Goal: Task Accomplishment & Management: Manage account settings

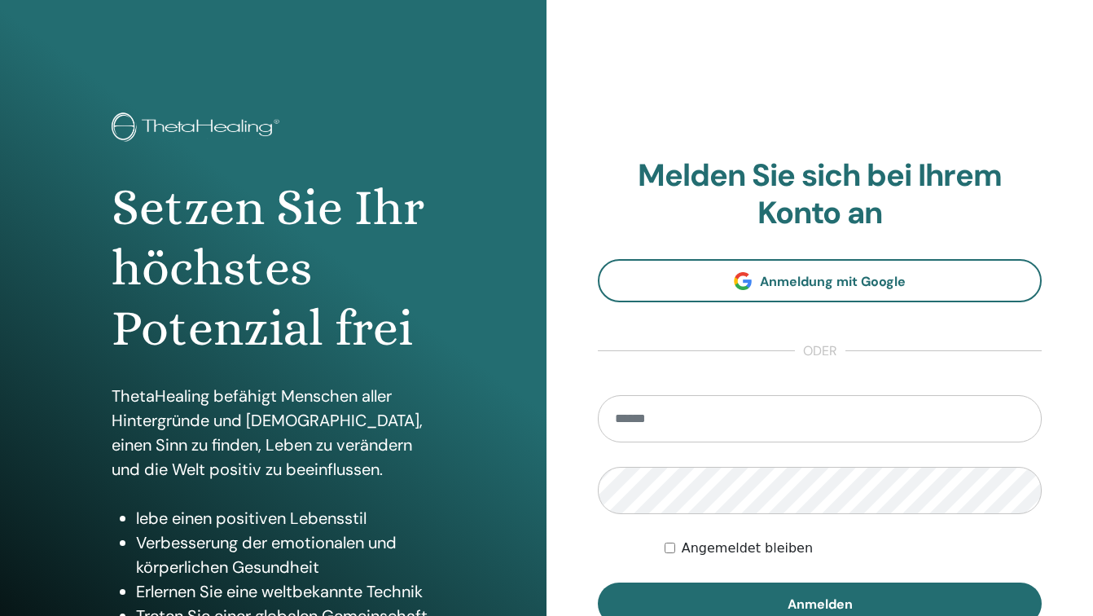
click at [850, 419] on input "email" at bounding box center [820, 418] width 444 height 47
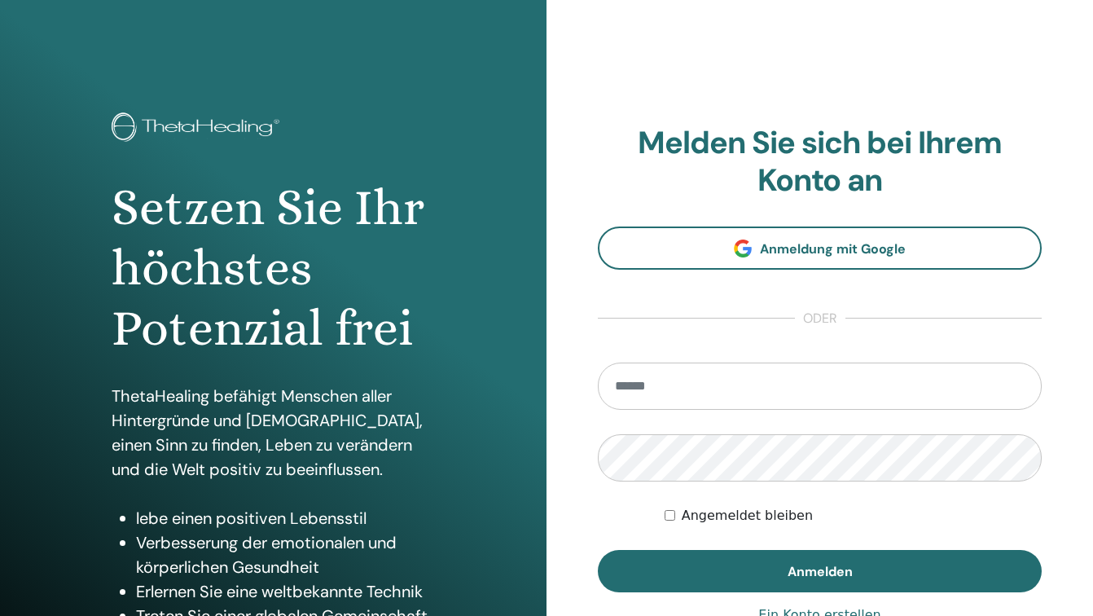
type input "**********"
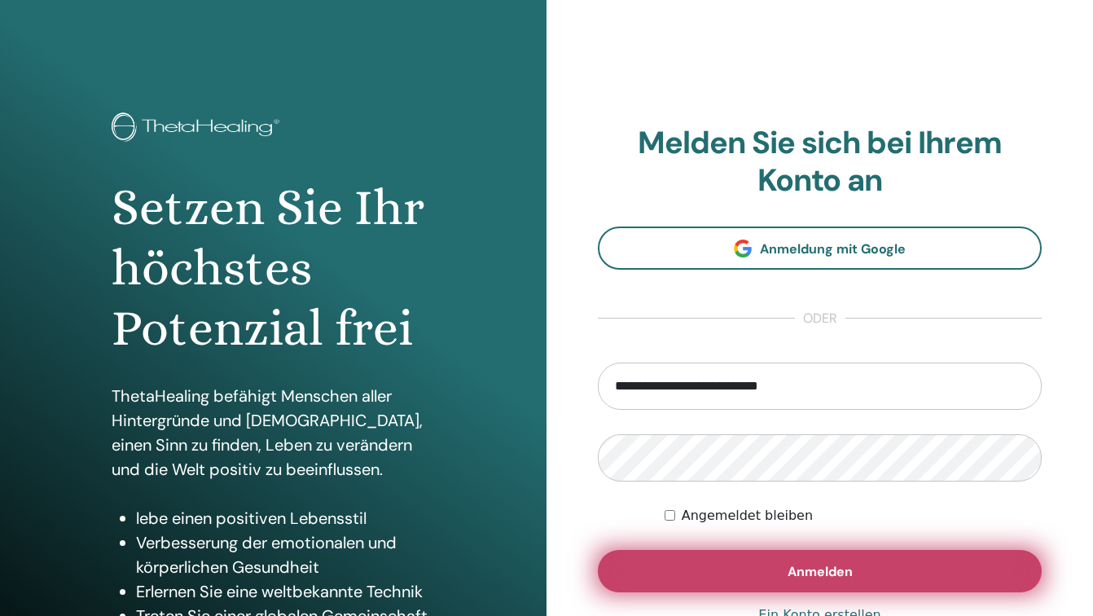
click at [836, 580] on button "Anmelden" at bounding box center [820, 571] width 444 height 42
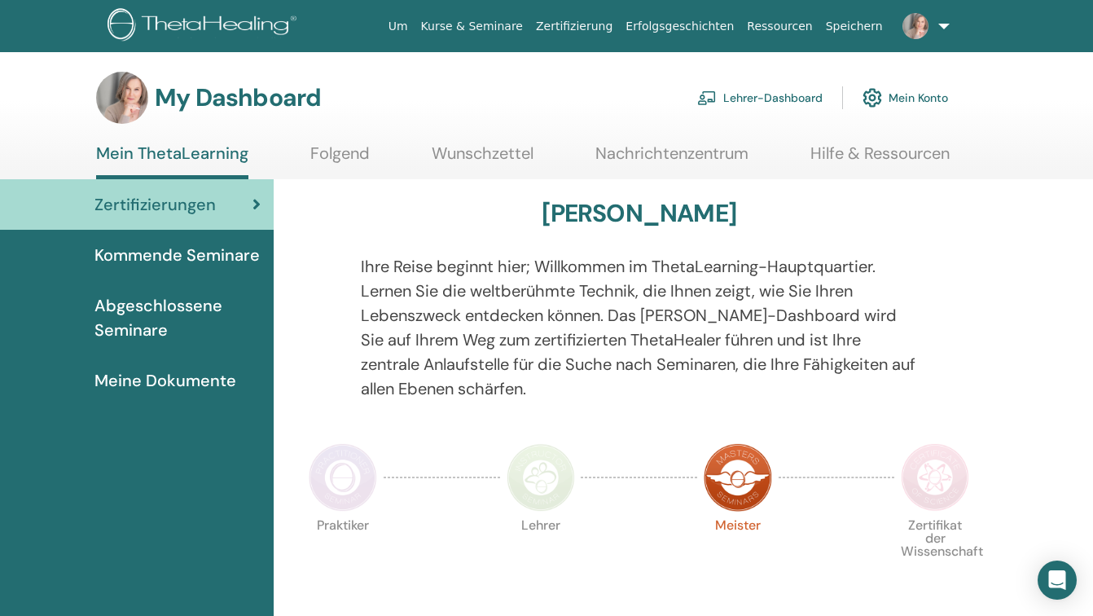
click at [759, 96] on link "Lehrer-Dashboard" at bounding box center [759, 98] width 125 height 36
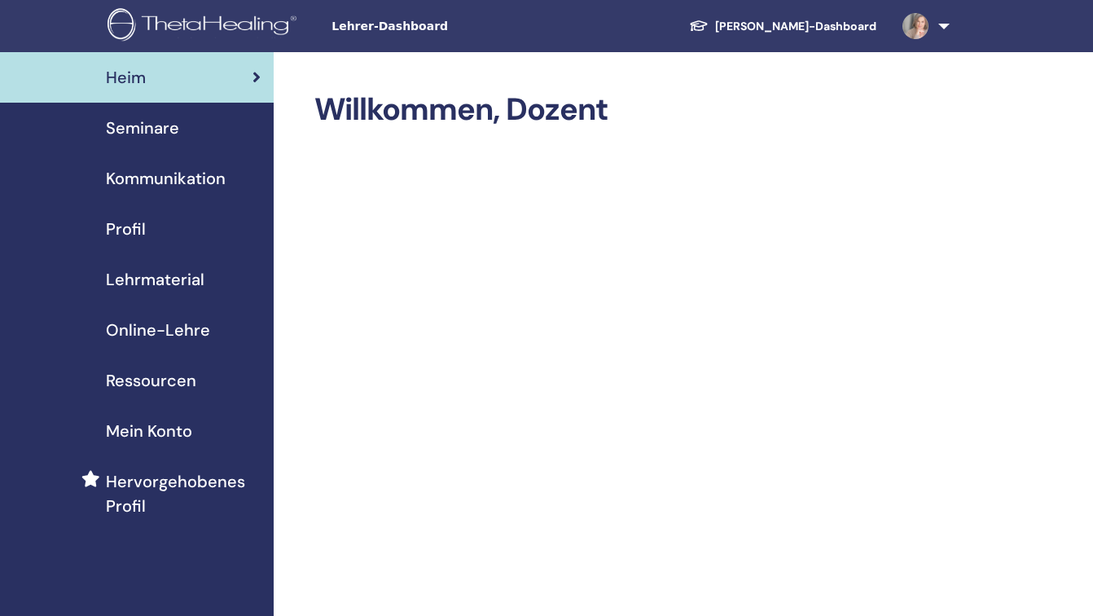
click at [138, 128] on span "Seminare" at bounding box center [142, 128] width 73 height 24
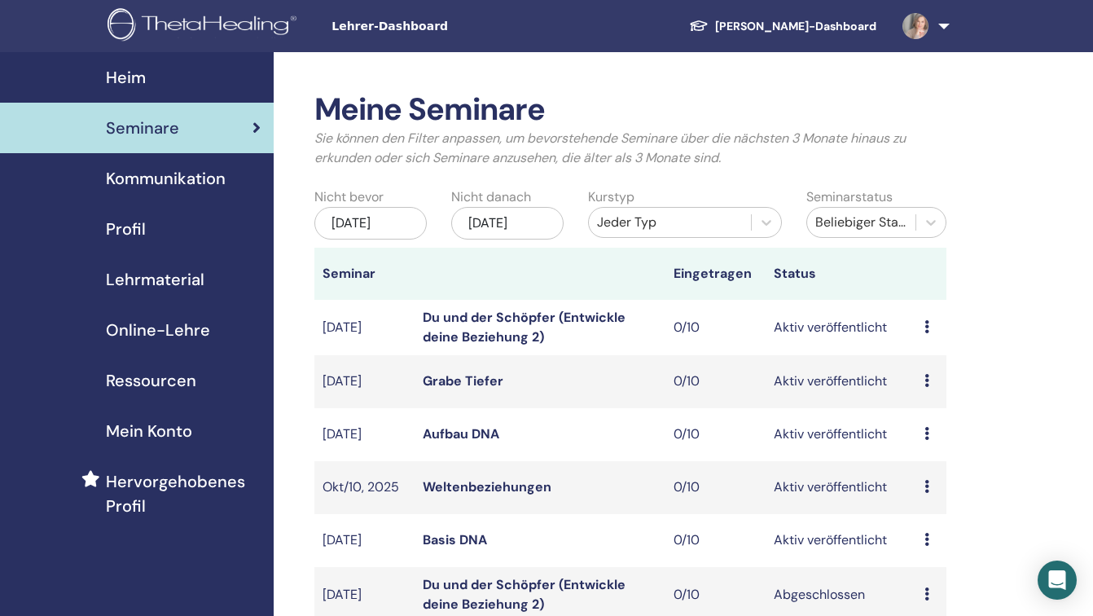
click at [926, 545] on icon at bounding box center [926, 538] width 5 height 13
click at [1014, 458] on div "Meine Seminare Sie können den Filter anpassen, um bevorstehende Seminare über d…" at bounding box center [684, 585] width 820 height 1067
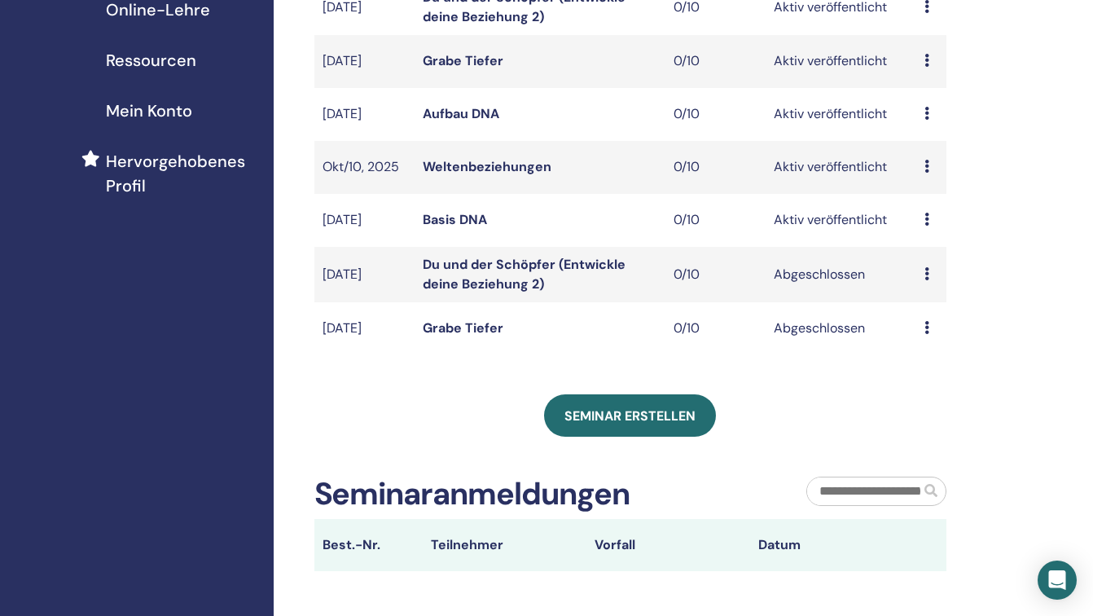
scroll to position [326, 0]
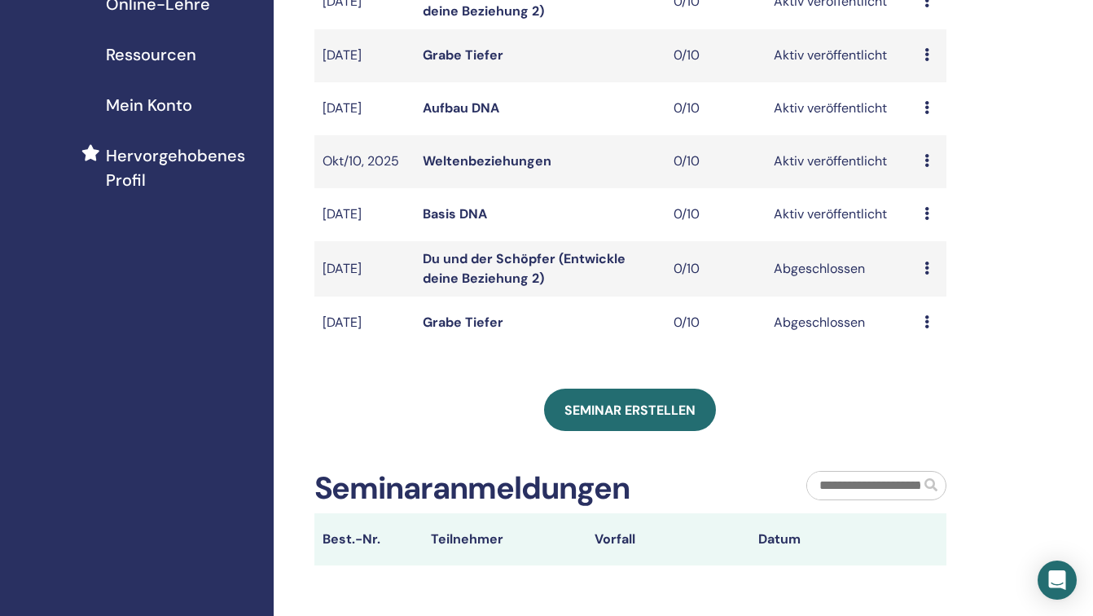
click at [928, 220] on icon at bounding box center [926, 213] width 5 height 13
click at [932, 315] on p "Absagen" at bounding box center [933, 316] width 66 height 20
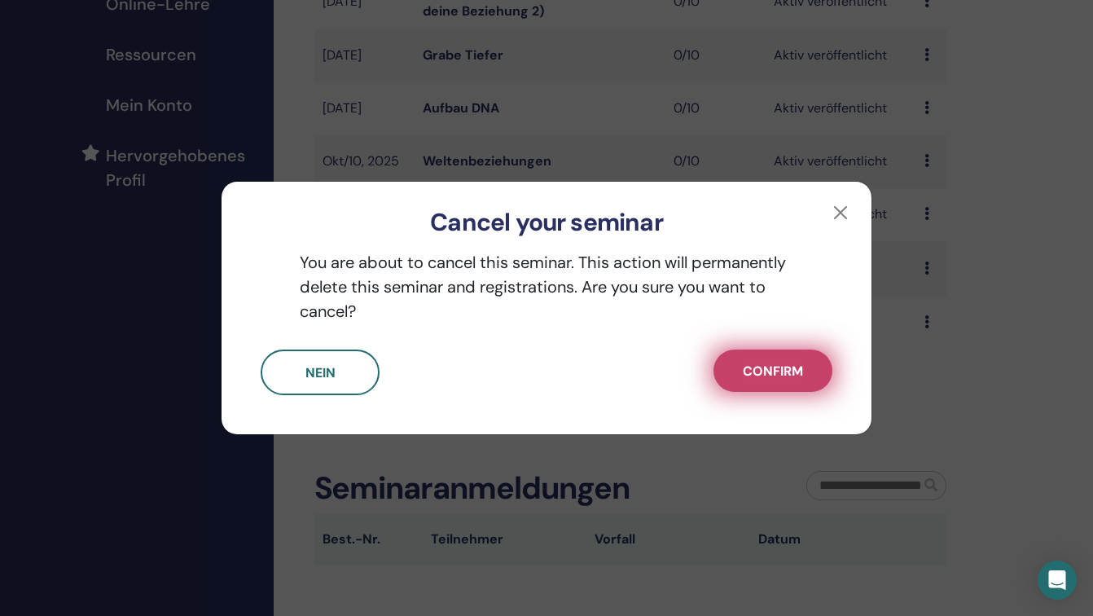
click at [778, 377] on span "Confirm" at bounding box center [773, 370] width 60 height 17
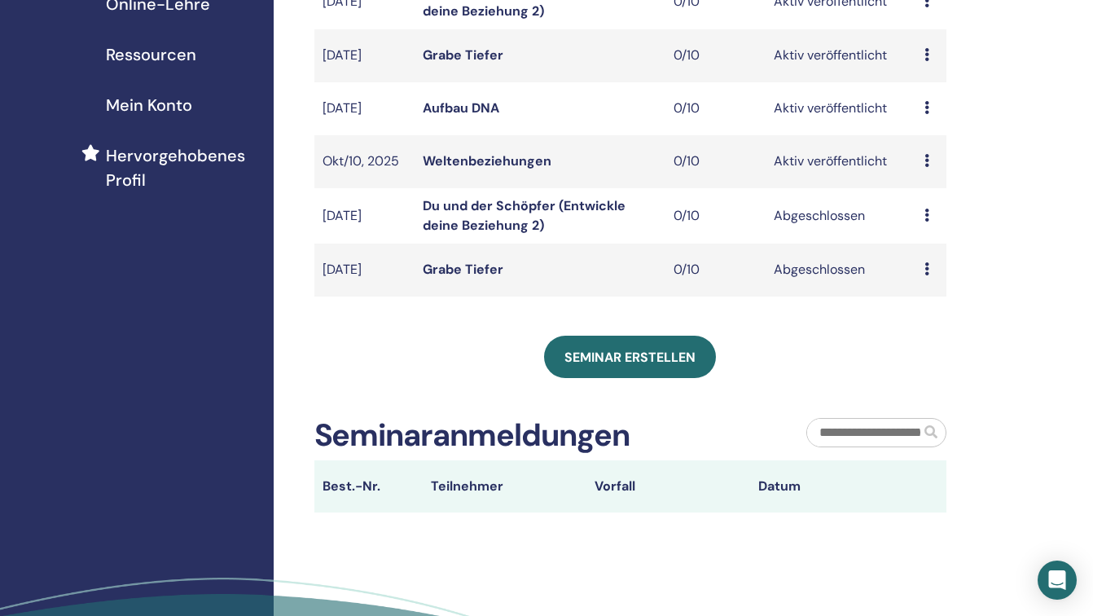
scroll to position [163, 0]
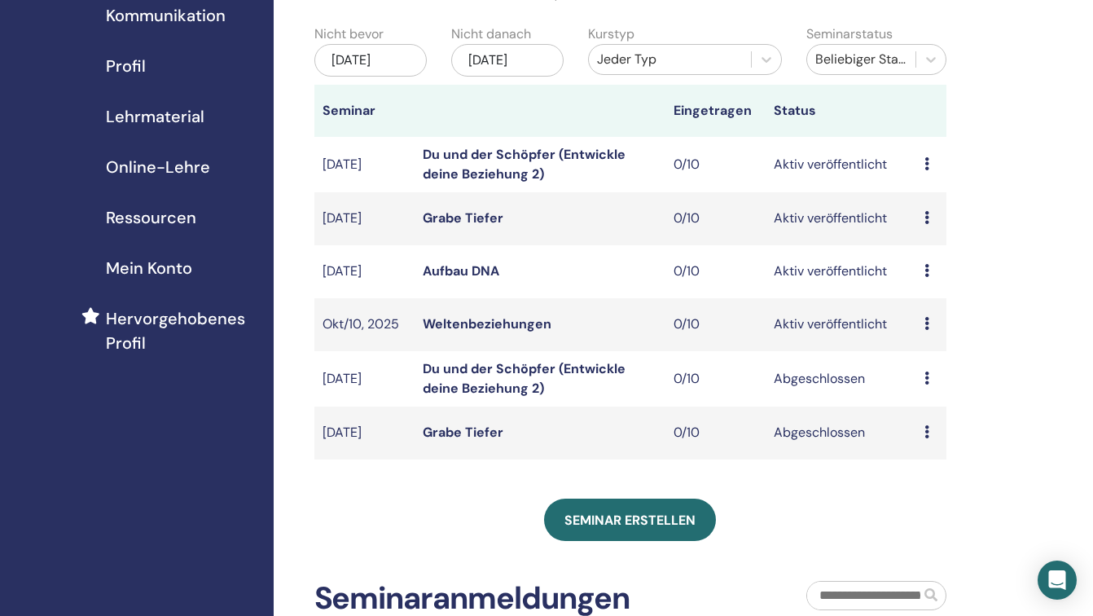
click at [927, 384] on icon at bounding box center [926, 377] width 5 height 13
click at [984, 391] on div "Meine Seminare Sie können den Filter anpassen, um bevorstehende Seminare über d…" at bounding box center [684, 396] width 820 height 1014
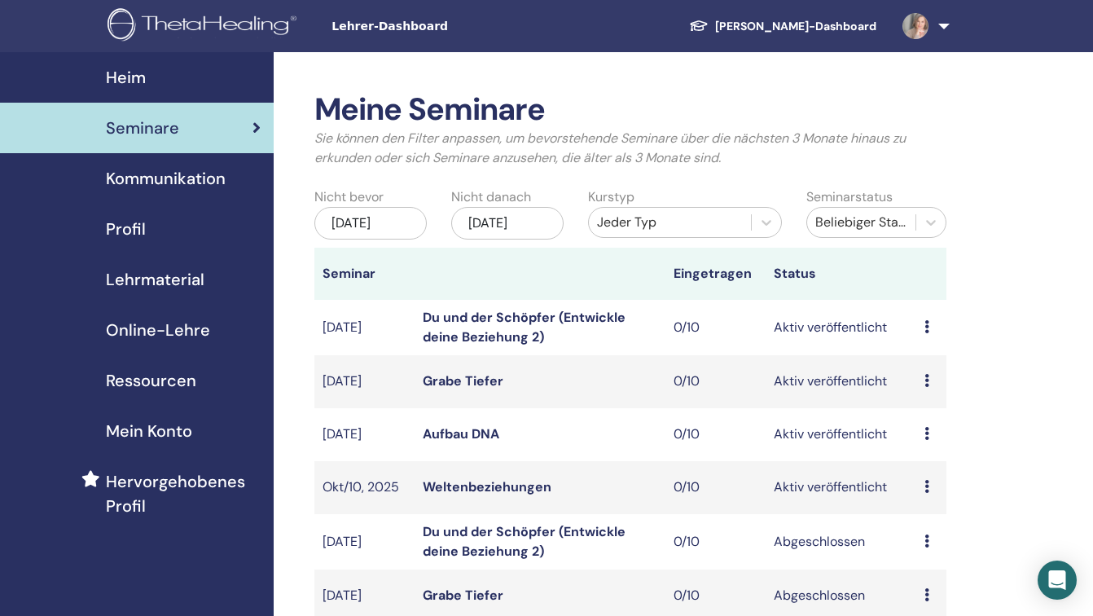
click at [116, 229] on span "Profil" at bounding box center [126, 229] width 40 height 24
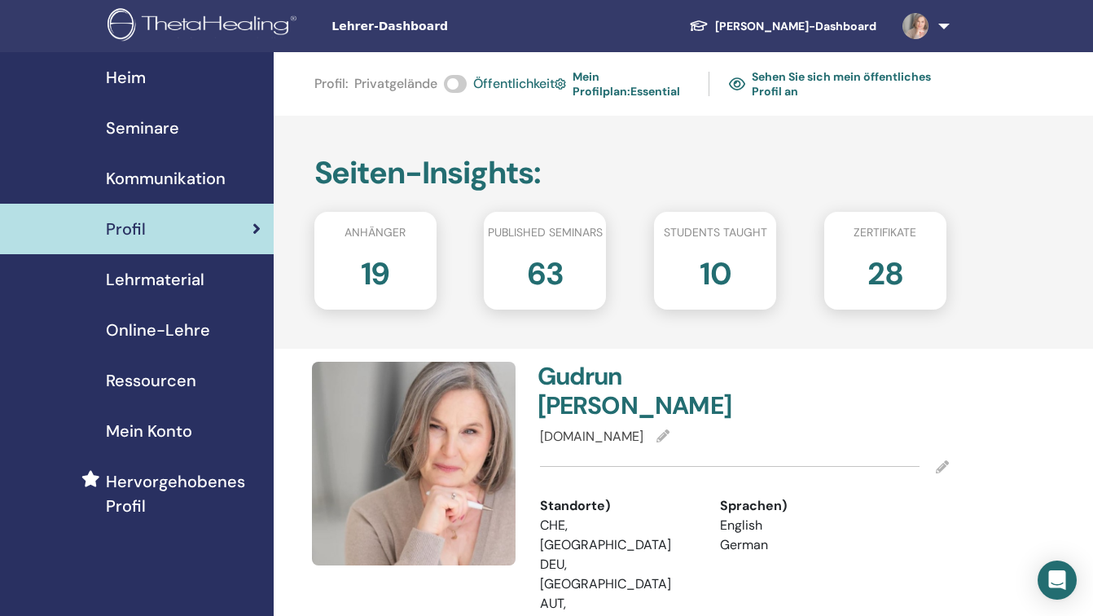
click at [151, 429] on span "Mein Konto" at bounding box center [149, 430] width 86 height 24
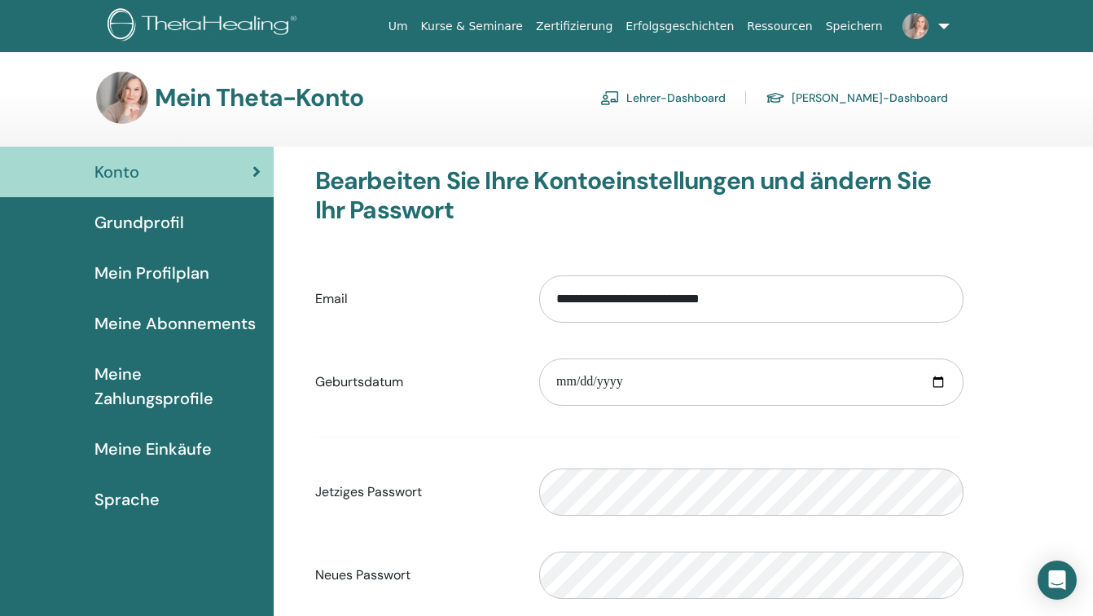
click at [130, 227] on span "Grundprofil" at bounding box center [139, 222] width 90 height 24
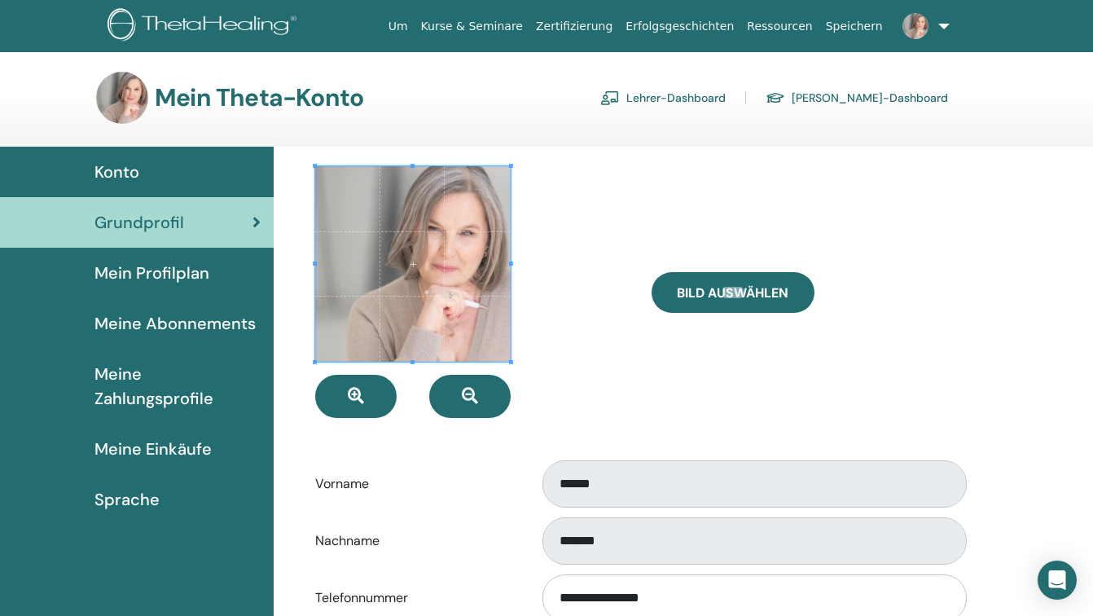
click at [146, 270] on span "Mein Profilplan" at bounding box center [151, 273] width 115 height 24
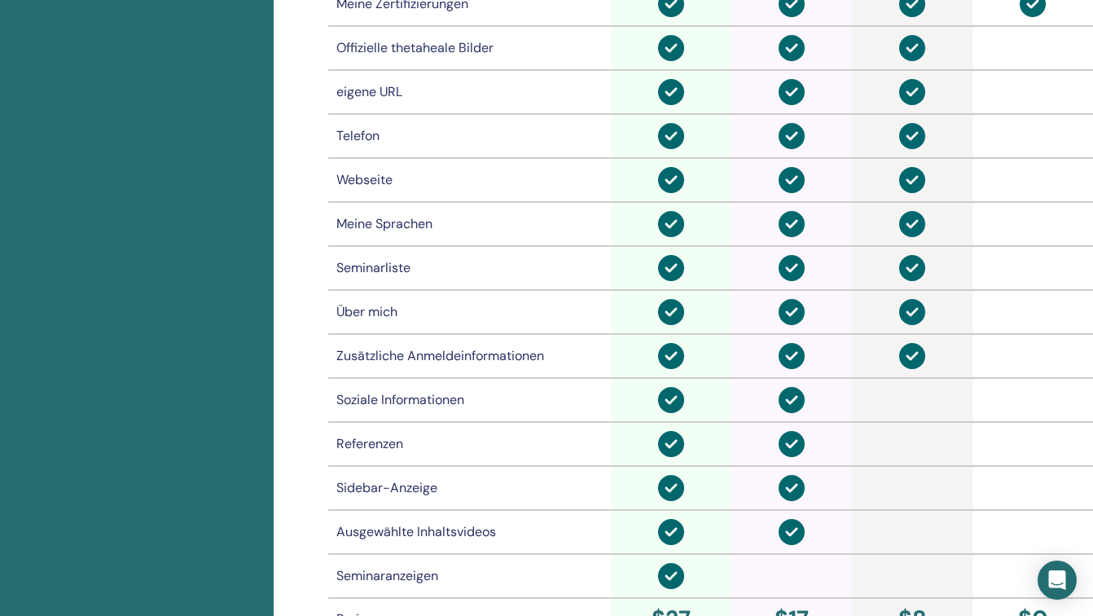
scroll to position [1176, 0]
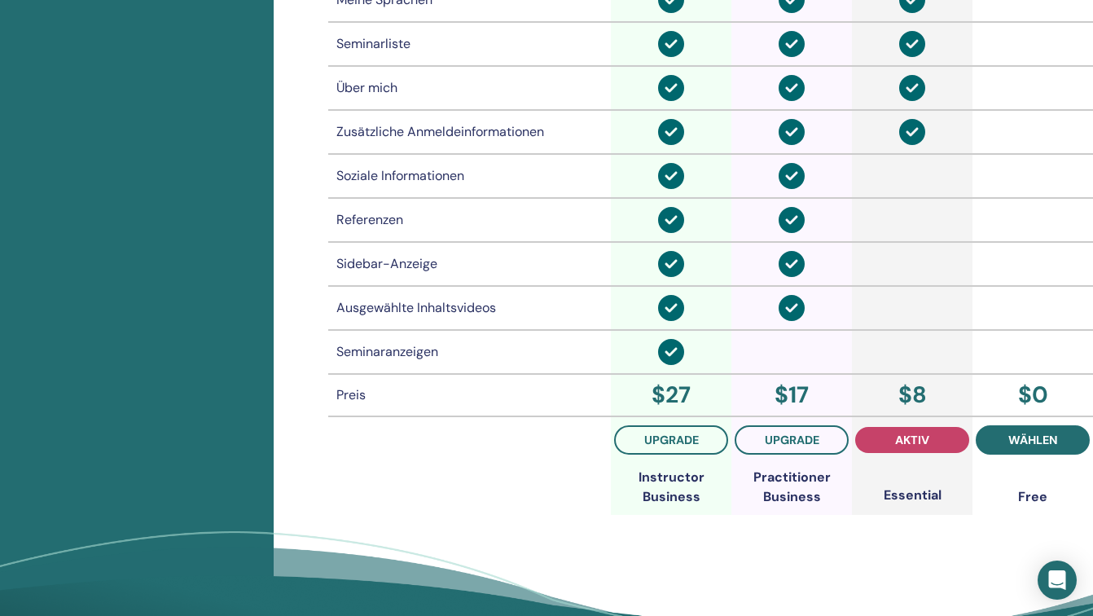
click at [1044, 439] on span "wählen" at bounding box center [1032, 439] width 49 height 13
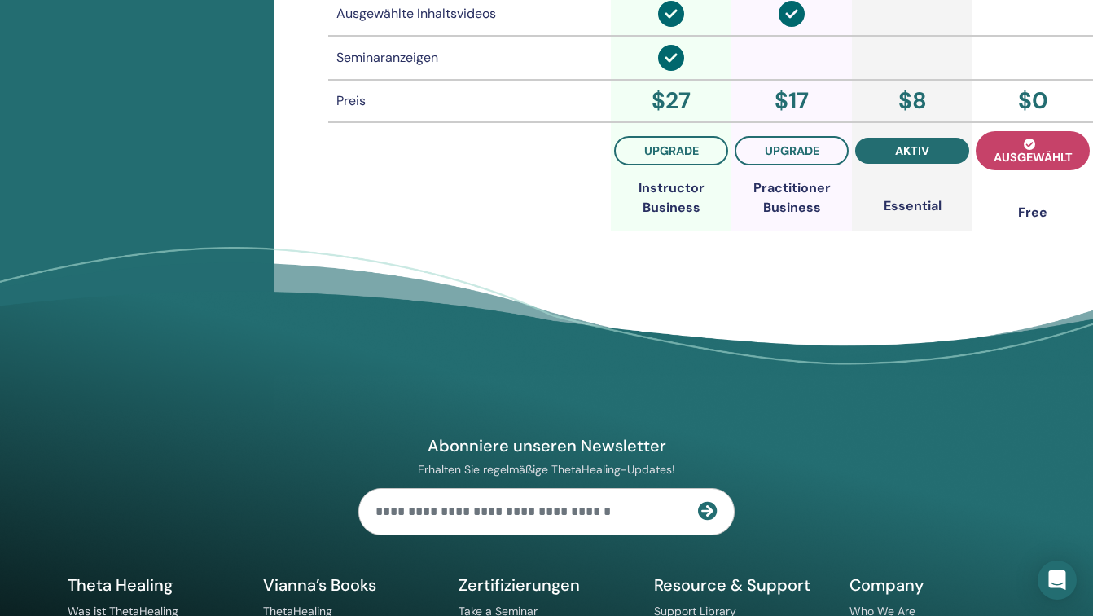
scroll to position [1501, 0]
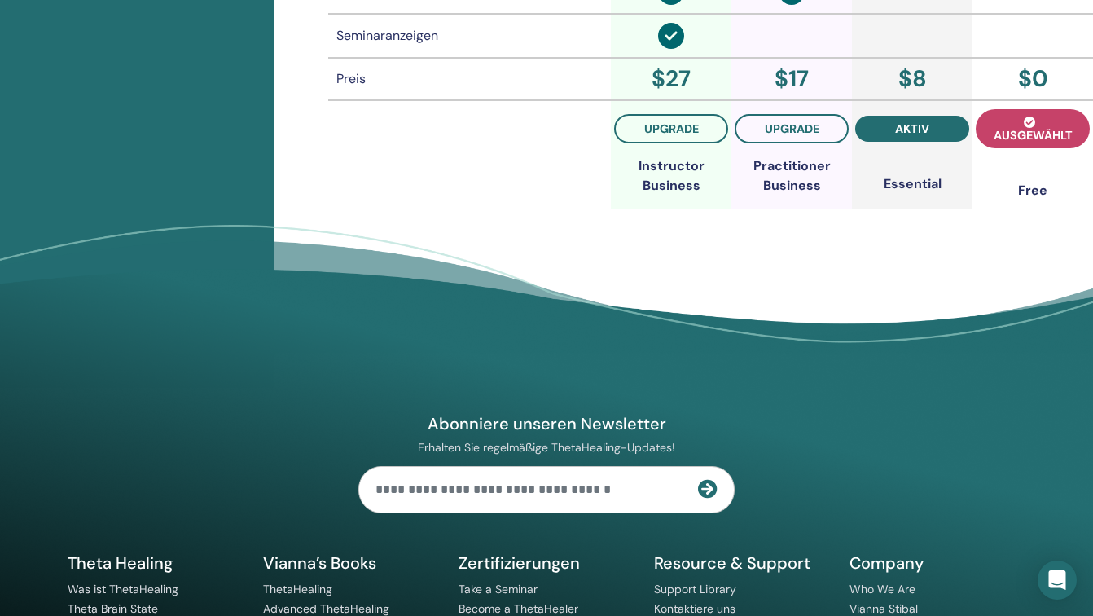
click at [984, 460] on div "Abonniere unseren Newsletter Erhalten Sie regelmäßige ThetaHealing-Updates! The…" at bounding box center [546, 517] width 977 height 442
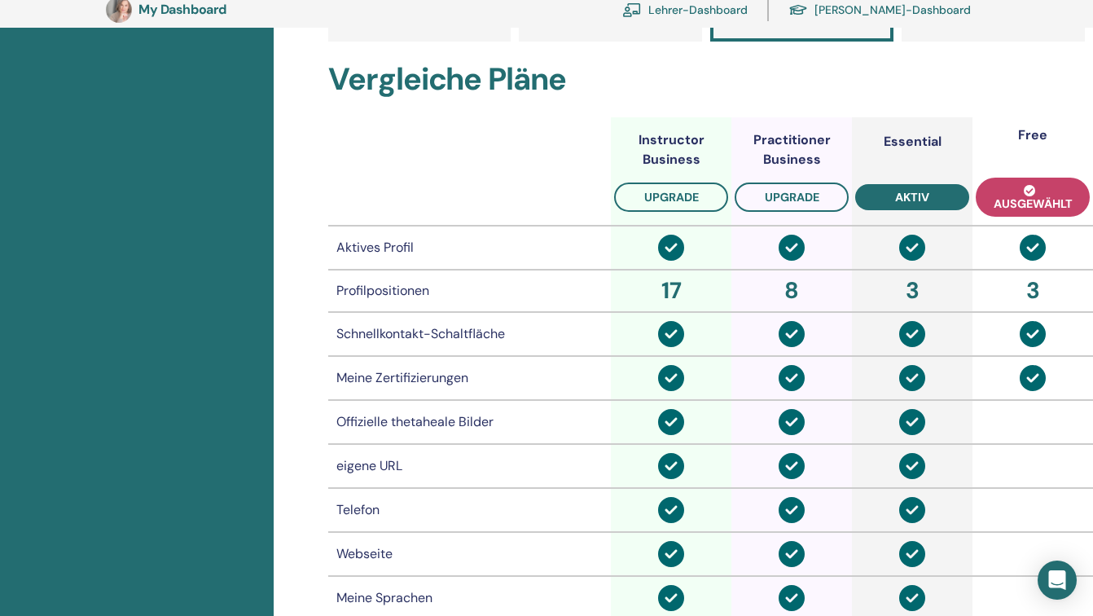
scroll to position [184, 0]
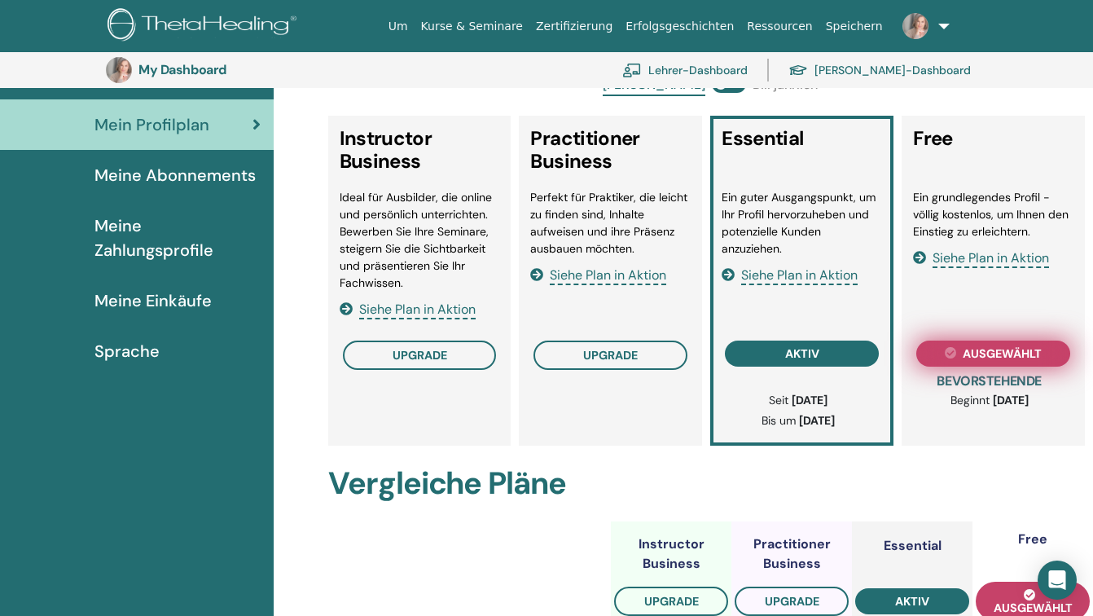
click at [997, 353] on span "ausgewählt" at bounding box center [1001, 353] width 79 height 13
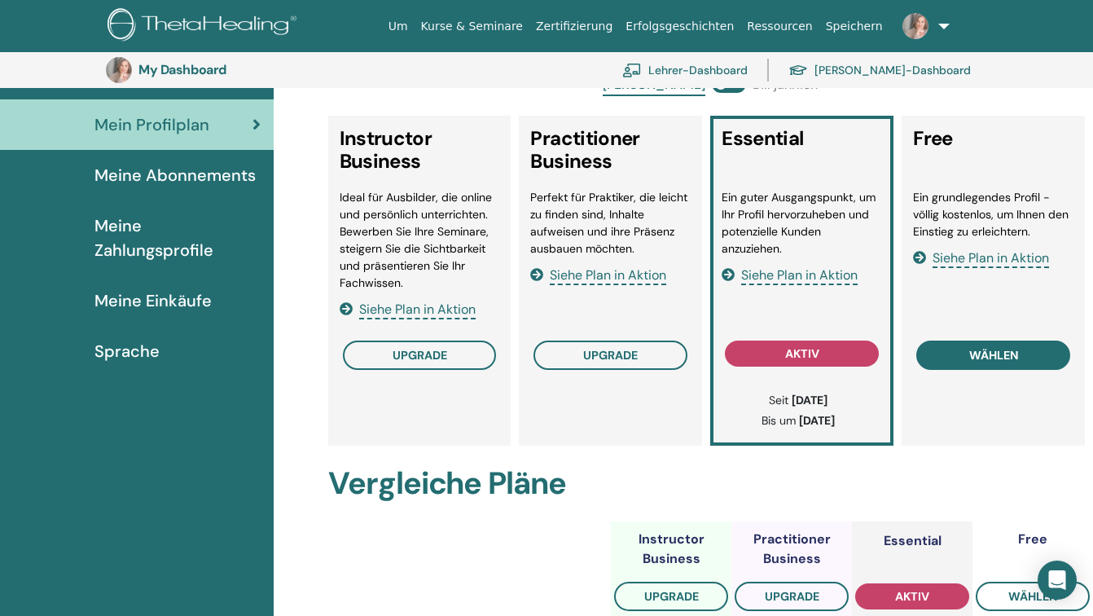
click at [983, 351] on span "wählen" at bounding box center [993, 354] width 49 height 13
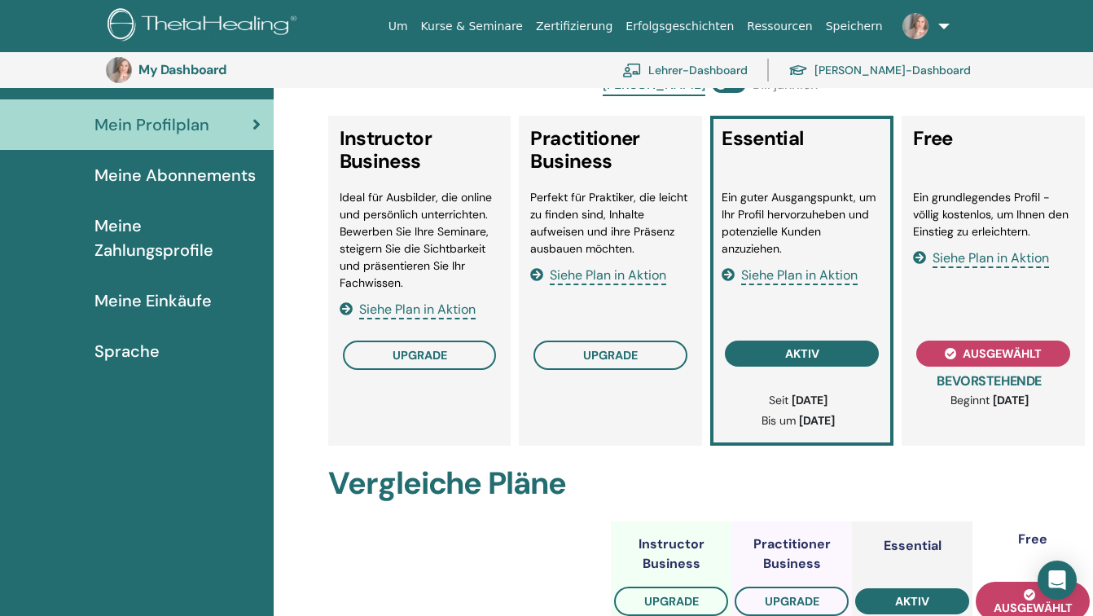
click at [941, 24] on link at bounding box center [922, 26] width 67 height 52
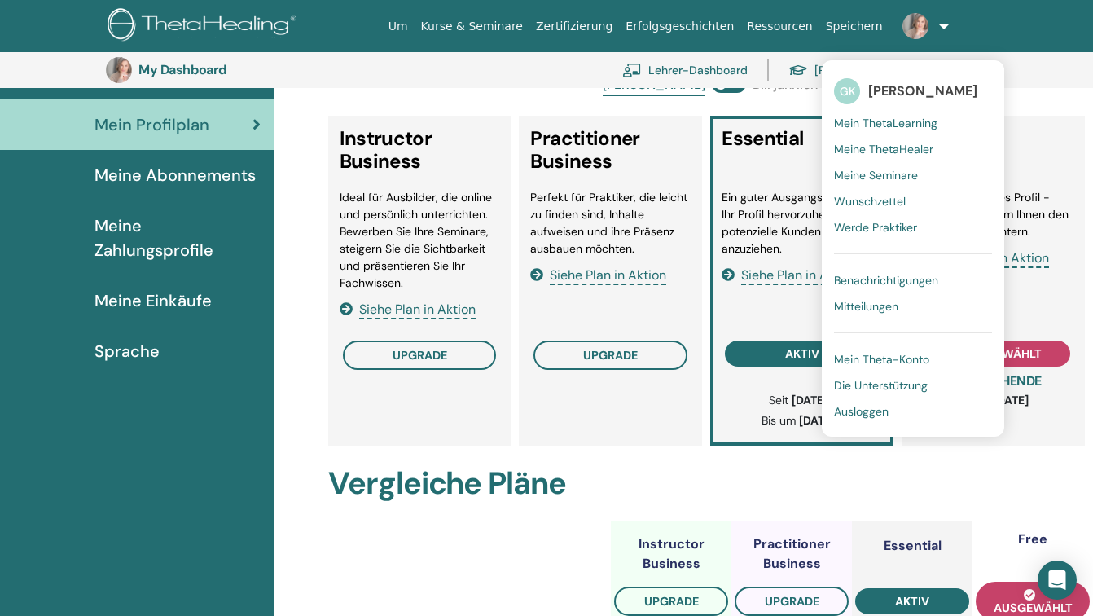
click at [863, 412] on span "Ausloggen" at bounding box center [861, 411] width 55 height 15
